Goal: Task Accomplishment & Management: Manage account settings

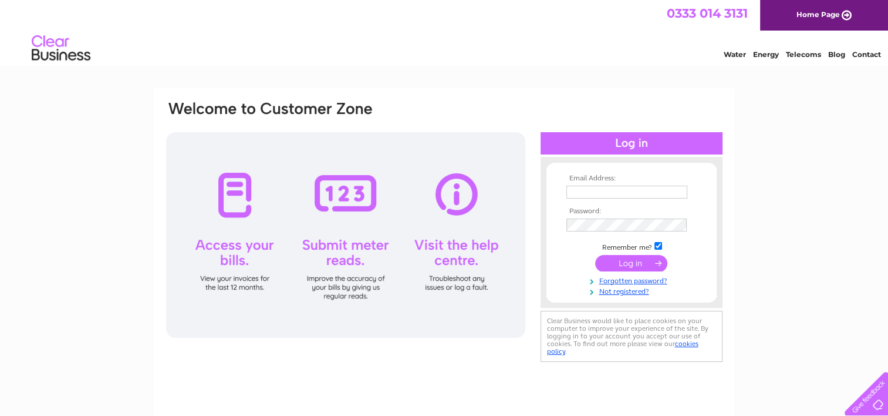
type input "jane.gregory@belronuk.com"
click at [639, 262] on input "submit" at bounding box center [631, 263] width 72 height 16
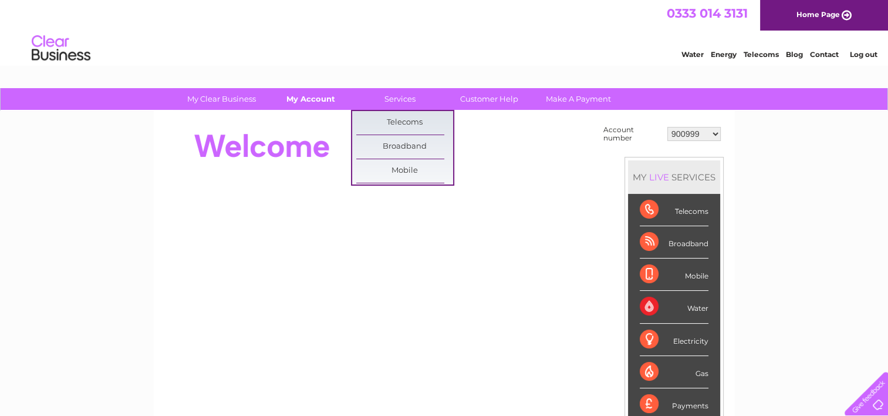
click at [324, 106] on link "My Account" at bounding box center [310, 99] width 97 height 22
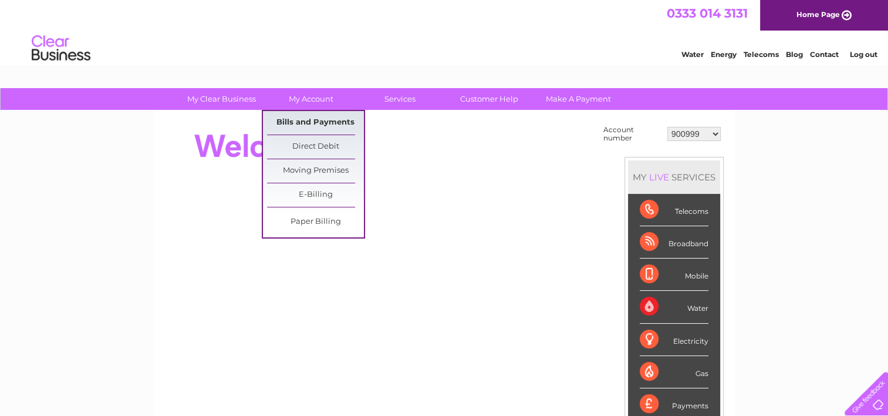
click at [322, 128] on link "Bills and Payments" at bounding box center [315, 122] width 97 height 23
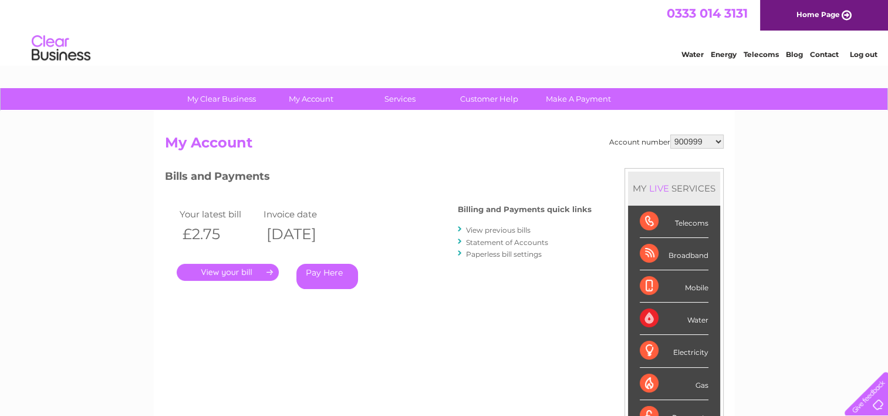
click at [681, 143] on select "900999 901003 901007 966182 1144869 30283575 30319694" at bounding box center [697, 141] width 53 height 14
click at [482, 228] on link "View previous bills" at bounding box center [498, 229] width 65 height 9
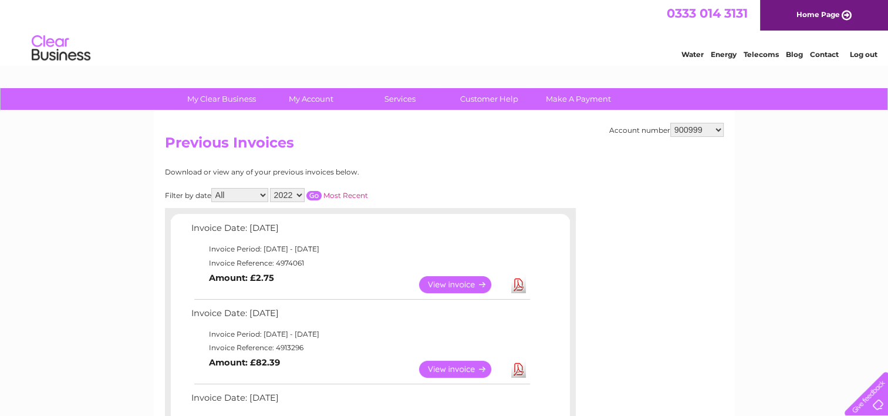
click at [699, 134] on select "900999 901003 901007 966182 1144869 30283575 30319694" at bounding box center [697, 130] width 53 height 14
click at [698, 133] on select "900999 901003 901007 966182 1144869 30283575 30319694" at bounding box center [697, 130] width 53 height 14
select select "901003"
click at [671, 123] on select "900999 901003 901007 966182 1144869 30283575 30319694" at bounding box center [697, 130] width 53 height 14
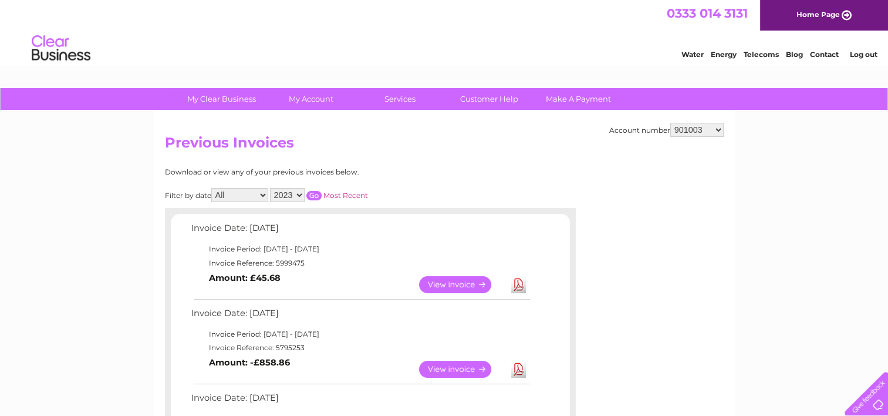
drag, startPoint x: 0, startPoint y: 0, endPoint x: 695, endPoint y: 133, distance: 707.8
click at [695, 133] on select "900999 901003 901007 966182 1144869 30283575 30319694" at bounding box center [697, 130] width 53 height 14
select select "901007"
click at [671, 123] on select "900999 901003 901007 966182 1144869 30283575 30319694" at bounding box center [697, 130] width 53 height 14
click at [282, 264] on td "Invoice Reference: 8122521" at bounding box center [360, 263] width 344 height 14
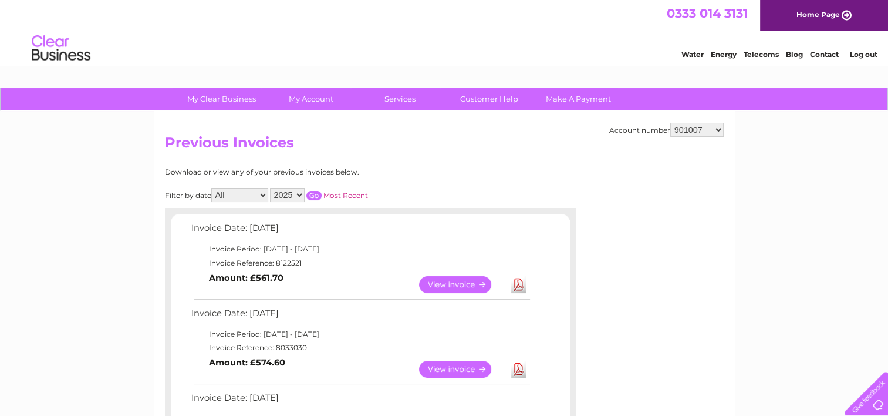
click at [282, 264] on td "Invoice Reference: 8122521" at bounding box center [360, 263] width 344 height 14
copy td "8122521"
click at [690, 129] on select "900999 901003 901007 966182 1144869 30283575 30319694" at bounding box center [697, 130] width 53 height 14
select select "966182"
click at [671, 123] on select "900999 901003 901007 966182 1144869 30283575 30319694" at bounding box center [697, 130] width 53 height 14
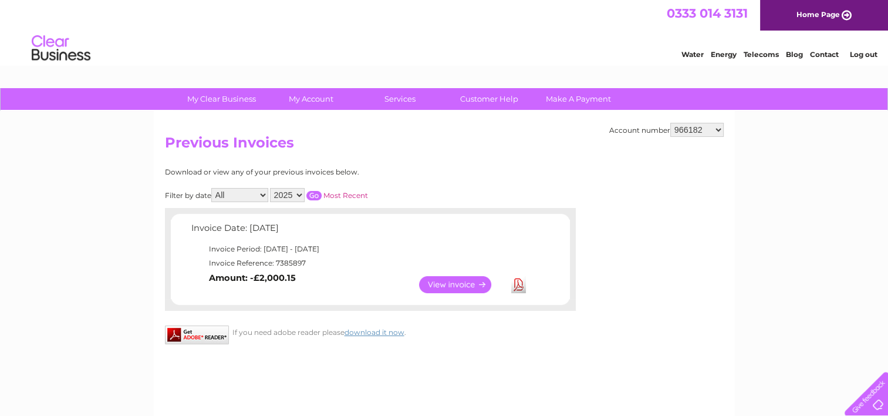
click at [715, 130] on select "900999 901003 901007 966182 1144869 30283575 30319694" at bounding box center [697, 130] width 53 height 14
select select "1144869"
click at [671, 123] on select "900999 901003 901007 966182 1144869 30283575 30319694" at bounding box center [697, 130] width 53 height 14
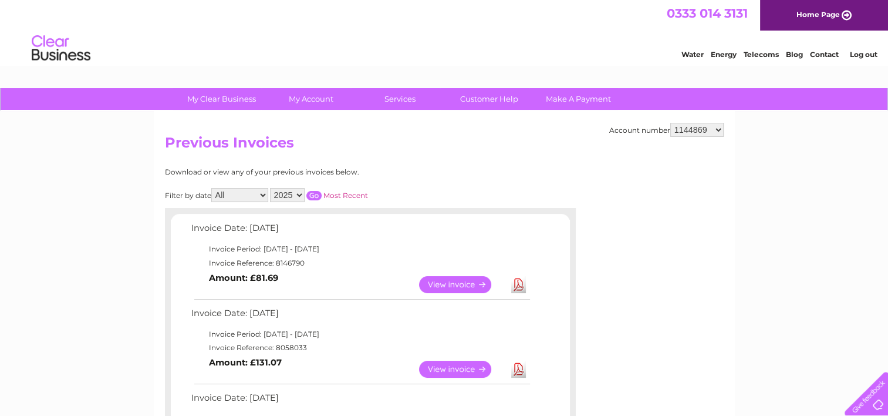
click at [288, 258] on td "Invoice Reference: 8146790" at bounding box center [360, 263] width 344 height 14
copy td "8146790"
click at [692, 132] on select "900999 901003 901007 966182 1144869 30283575 30319694" at bounding box center [697, 130] width 53 height 14
select select "30283575"
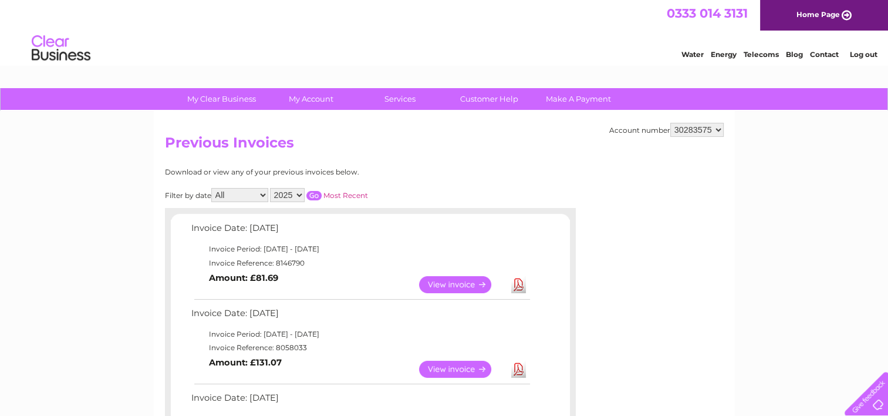
click at [671, 123] on select "900999 901003 901007 966182 1144869 30283575 30319694" at bounding box center [697, 130] width 53 height 14
click at [282, 260] on td "Invoice Reference: 8152192" at bounding box center [360, 263] width 344 height 14
copy td "8152192"
click at [676, 133] on select "900999 901003 901007 966182 1144869 30283575 30319694" at bounding box center [697, 130] width 53 height 14
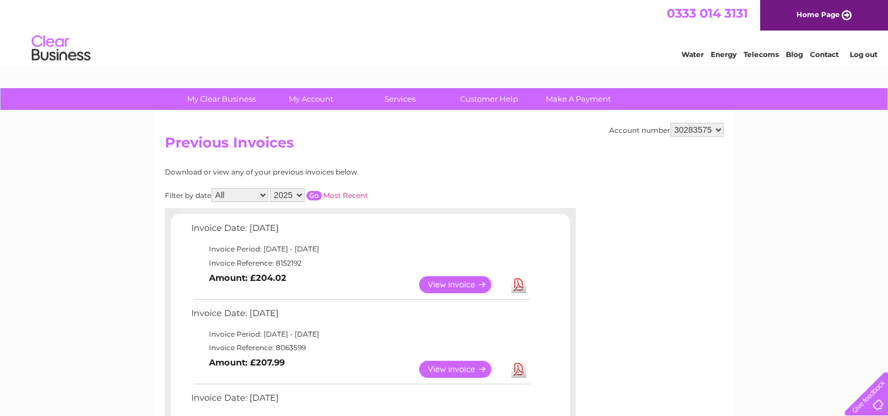
select select "30319694"
click at [671, 123] on select "900999 901003 901007 966182 1144869 30283575 30319694" at bounding box center [697, 130] width 53 height 14
click at [280, 258] on td "Invoice Reference: 8160705" at bounding box center [360, 263] width 344 height 14
click at [281, 258] on td "Invoice Reference: 8160705" at bounding box center [360, 263] width 344 height 14
click at [282, 262] on td "Invoice Reference: 8160705" at bounding box center [360, 263] width 344 height 14
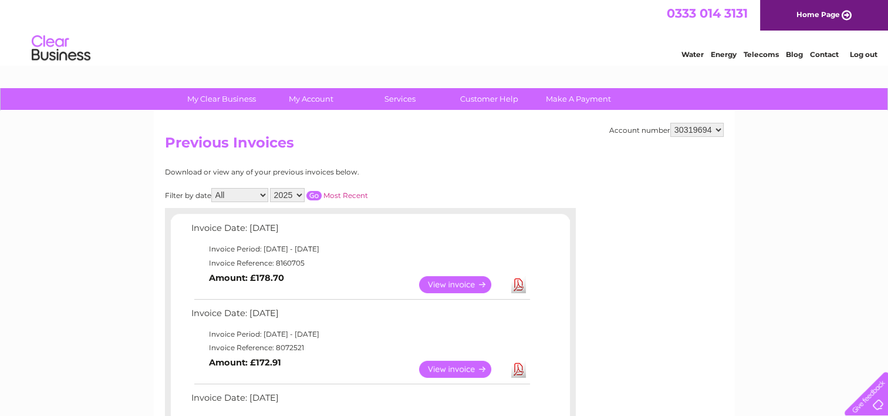
click at [282, 262] on td "Invoice Reference: 8160705" at bounding box center [360, 263] width 344 height 14
drag, startPoint x: 282, startPoint y: 262, endPoint x: 275, endPoint y: 262, distance: 7.7
click at [275, 262] on td "Invoice Reference: 8160705" at bounding box center [360, 263] width 344 height 14
copy td "8160705"
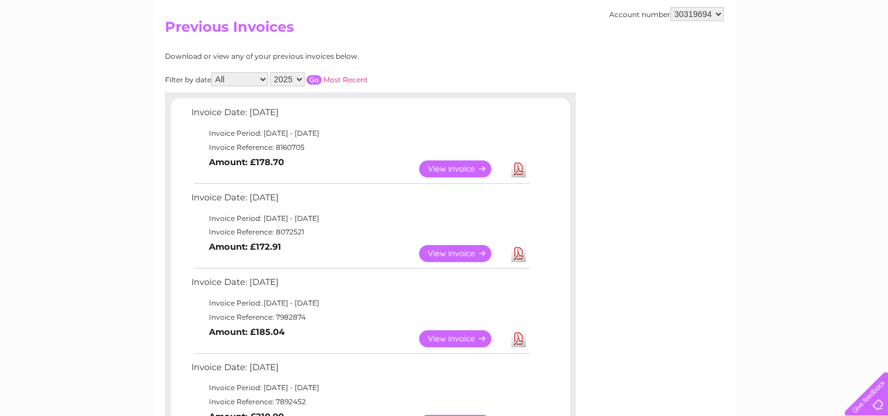
scroll to position [59, 0]
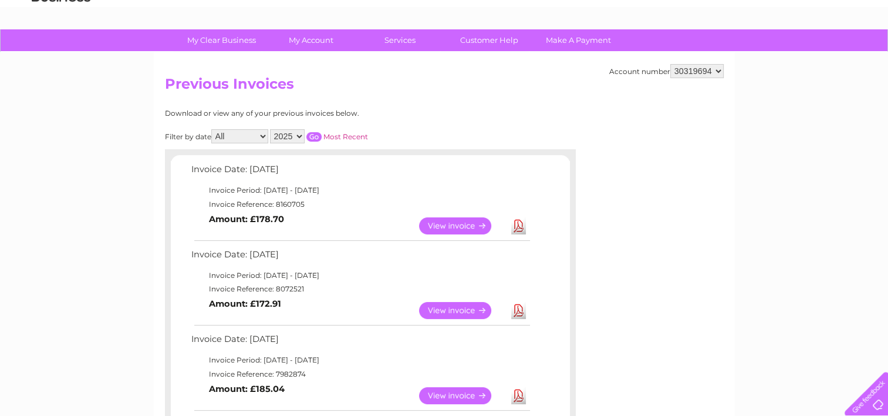
click at [723, 66] on div "Account number 900999 901003 901007 966182 1144869 30283575 30319694 Previous I…" at bounding box center [444, 346] width 581 height 588
drag, startPoint x: 723, startPoint y: 66, endPoint x: 703, endPoint y: 72, distance: 20.2
click at [703, 72] on select "900999 901003 901007 966182 1144869 30283575 30319694" at bounding box center [697, 71] width 53 height 14
